Goal: Check status: Check status

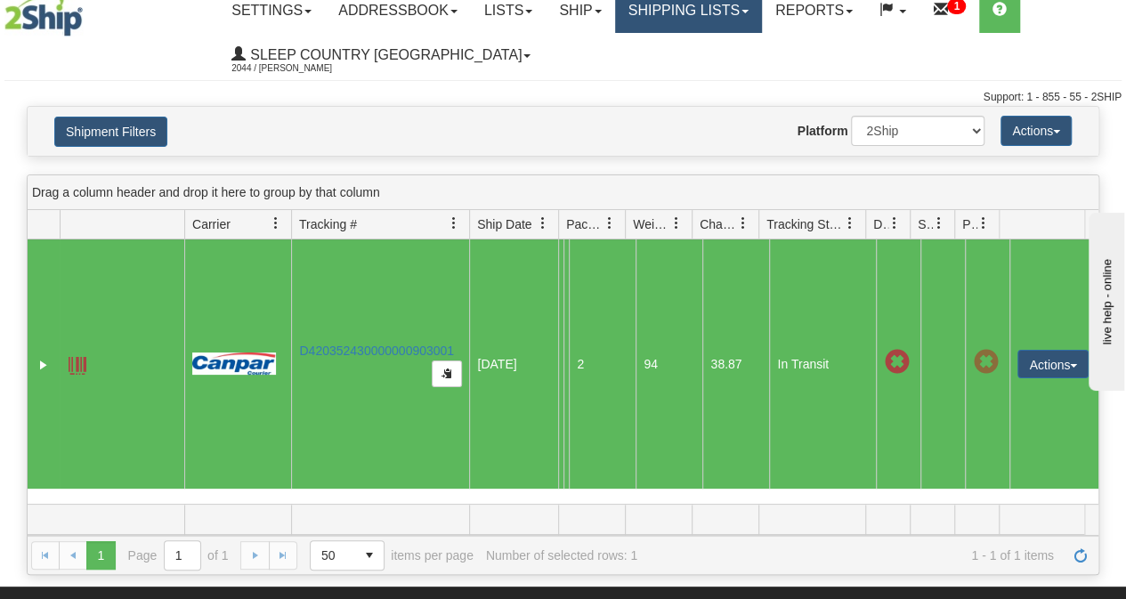
click at [699, 12] on link "Shipping lists" at bounding box center [688, 10] width 147 height 45
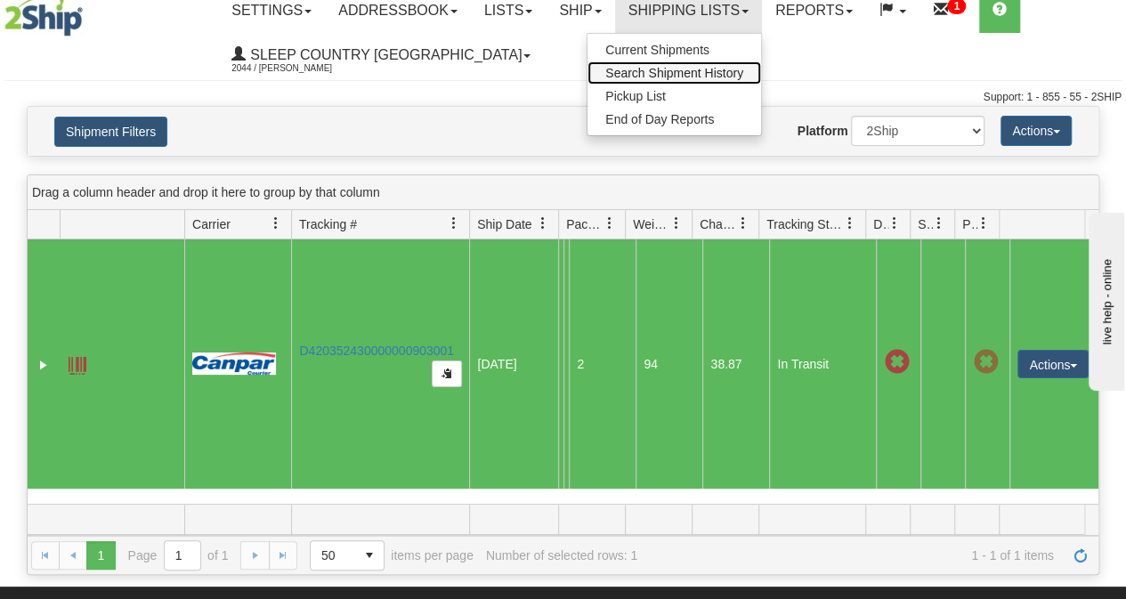
click at [683, 70] on span "Search Shipment History" at bounding box center [674, 73] width 138 height 14
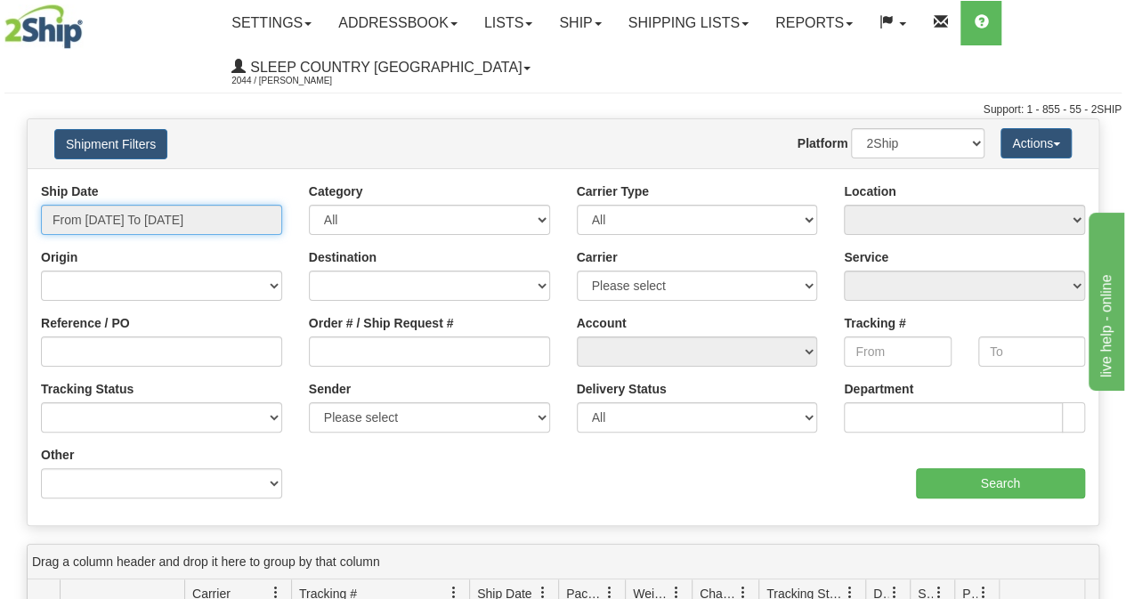
click at [179, 218] on input "From [DATE] To [DATE]" at bounding box center [161, 220] width 241 height 30
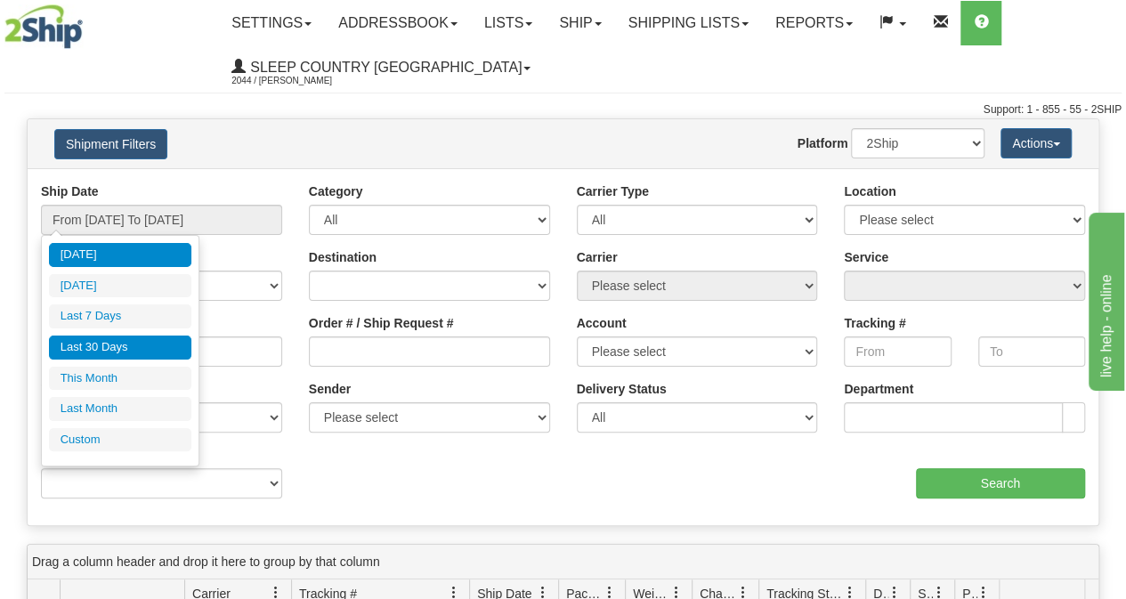
click at [114, 352] on li "Last 30 Days" at bounding box center [120, 348] width 142 height 24
type input "From [DATE] To [DATE]"
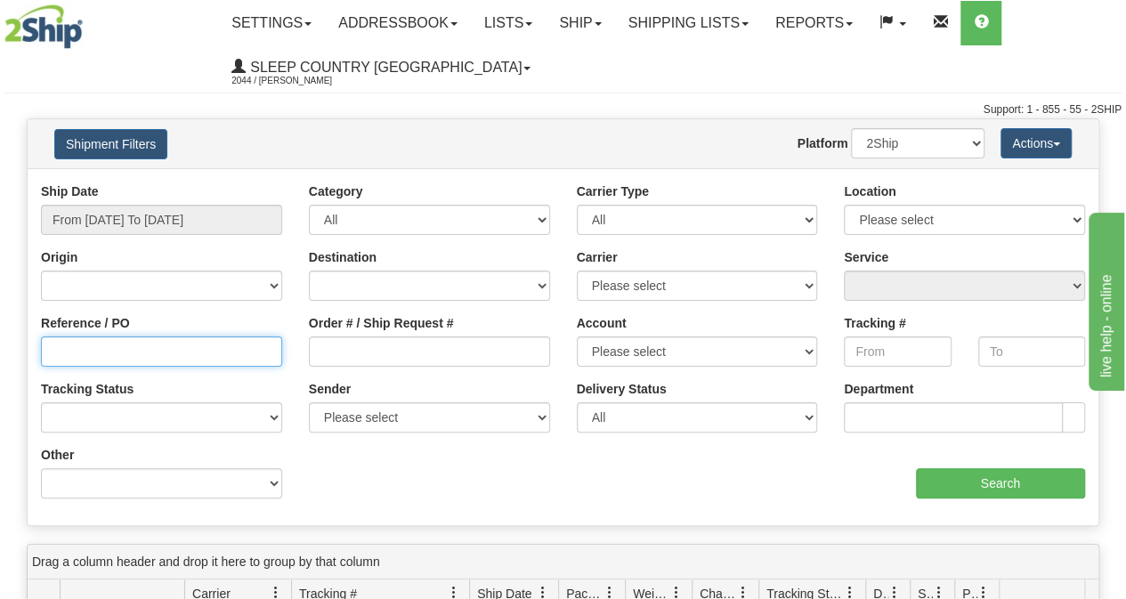
click at [158, 354] on input "Reference / PO" at bounding box center [161, 352] width 241 height 30
paste input "9000I107028"
type input "9000I107028"
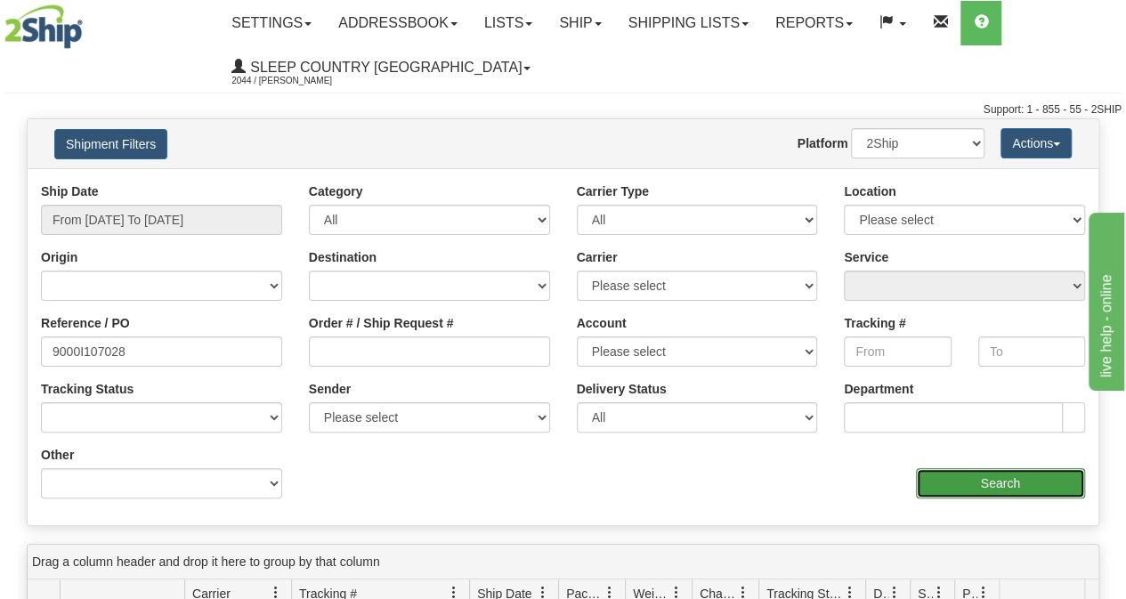
click at [1016, 479] on input "Search" at bounding box center [1001, 483] width 170 height 30
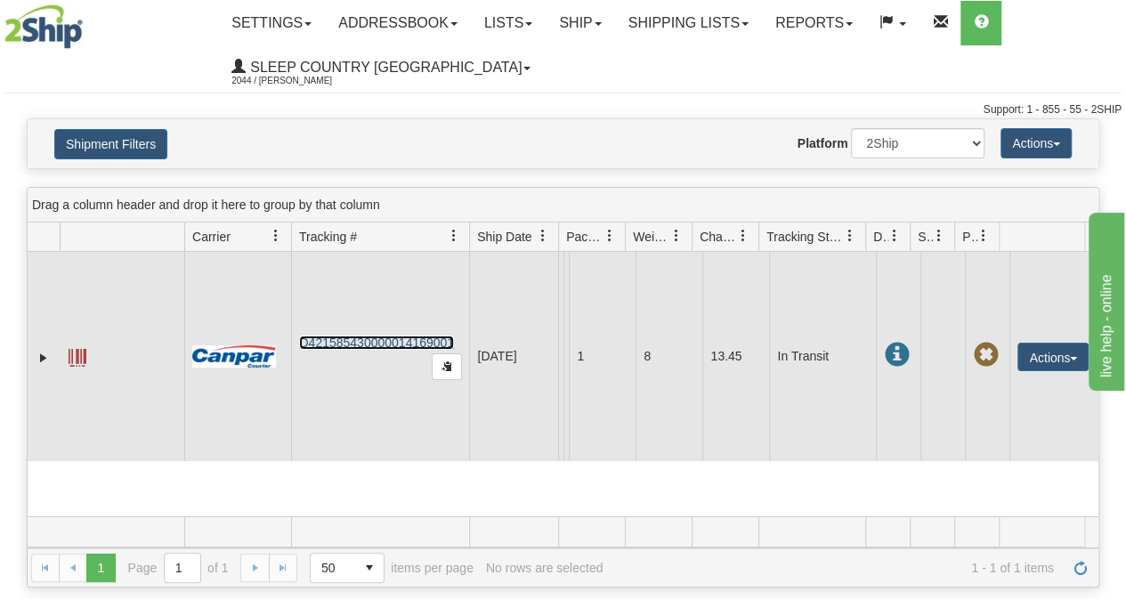
click at [428, 342] on link "D421585430000014169001" at bounding box center [376, 343] width 155 height 14
